Goal: Navigation & Orientation: Find specific page/section

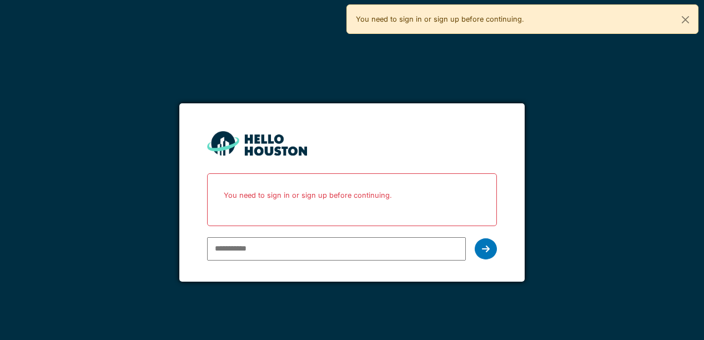
click at [313, 249] on input "email" at bounding box center [336, 248] width 258 height 23
type input "*"
drag, startPoint x: 238, startPoint y: 244, endPoint x: 183, endPoint y: 228, distance: 56.7
click at [187, 233] on form "You don't seem to have an account yet. Please follow the link given by your com…" at bounding box center [351, 192] width 345 height 178
type input "**********"
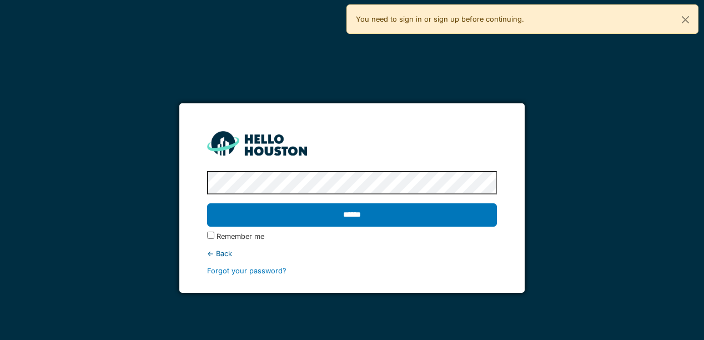
click at [214, 239] on div "Remember me" at bounding box center [351, 236] width 289 height 11
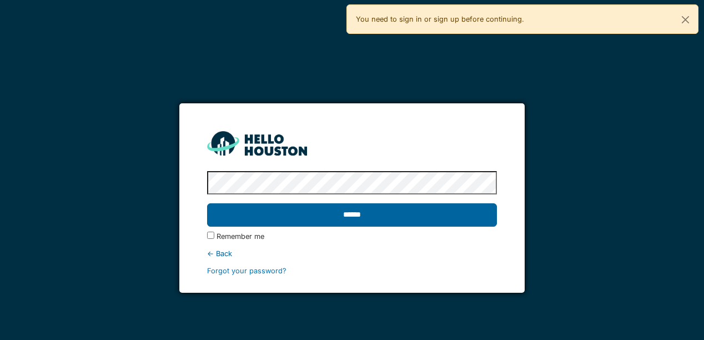
click at [304, 222] on input "******" at bounding box center [351, 214] width 289 height 23
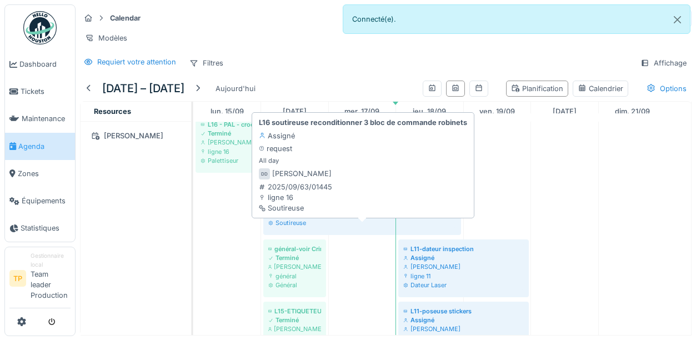
scroll to position [278, 0]
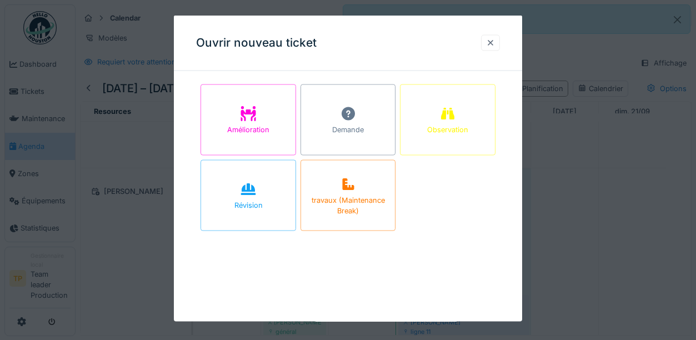
click at [499, 36] on div at bounding box center [490, 42] width 19 height 16
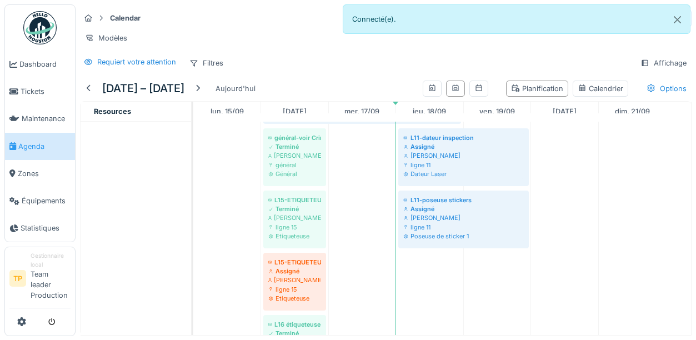
scroll to position [0, 0]
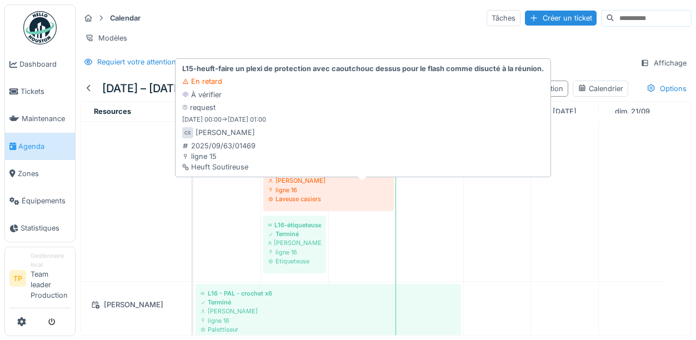
scroll to position [167, 0]
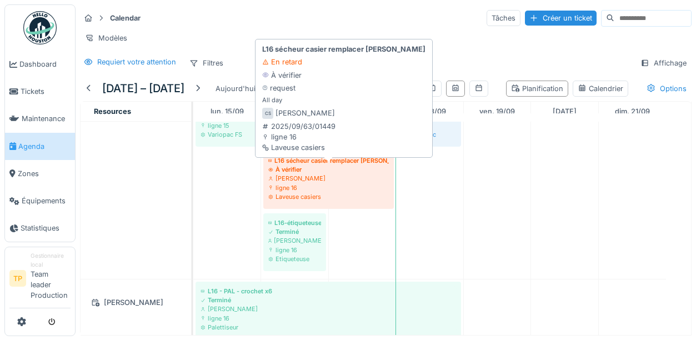
click at [347, 183] on div "[PERSON_NAME]" at bounding box center [328, 178] width 120 height 9
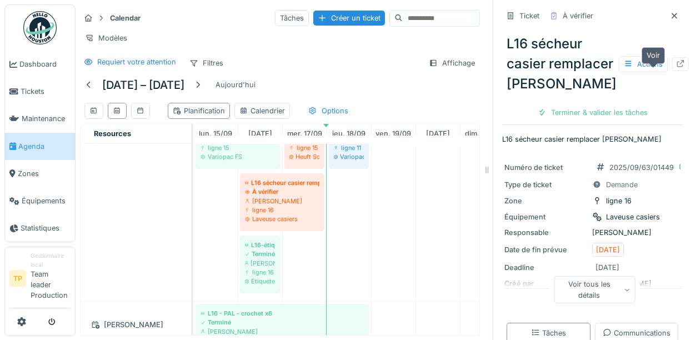
click at [677, 67] on icon at bounding box center [680, 63] width 7 height 7
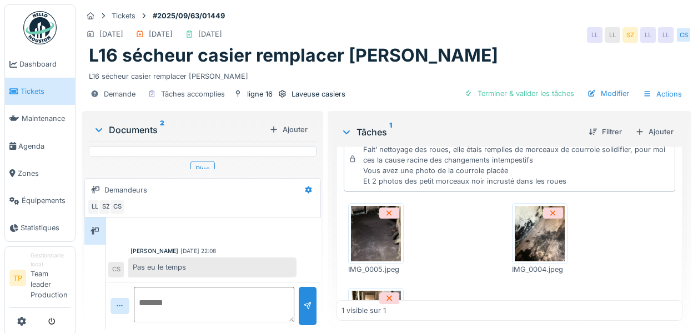
scroll to position [22, 0]
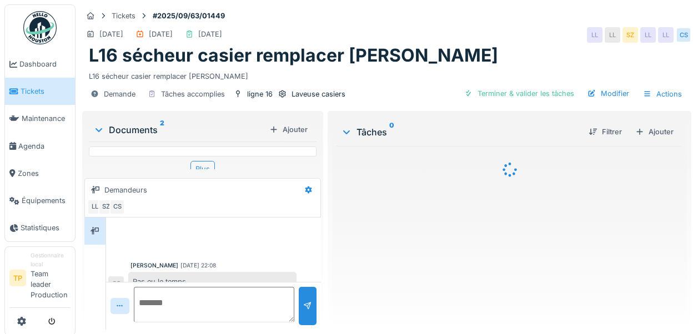
scroll to position [14, 0]
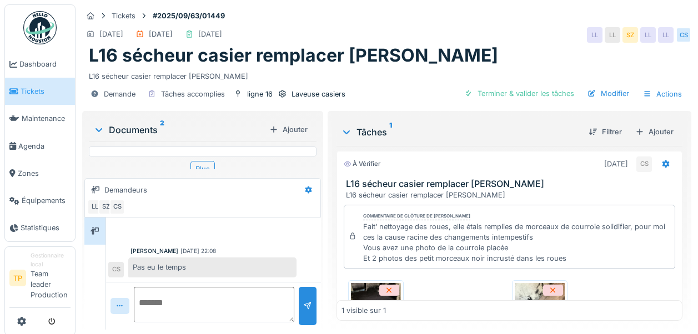
click at [27, 83] on link "Tickets" at bounding box center [40, 91] width 70 height 27
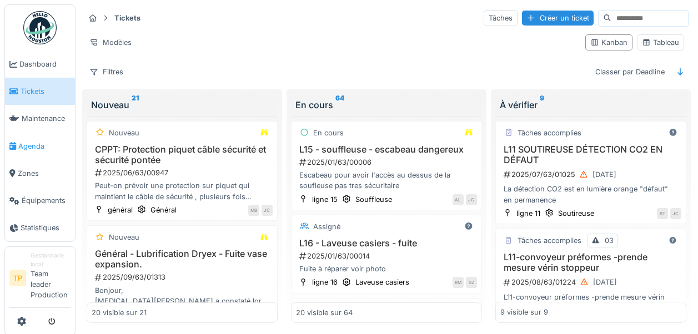
click at [37, 141] on span "Agenda" at bounding box center [44, 146] width 52 height 11
